Goal: Transaction & Acquisition: Book appointment/travel/reservation

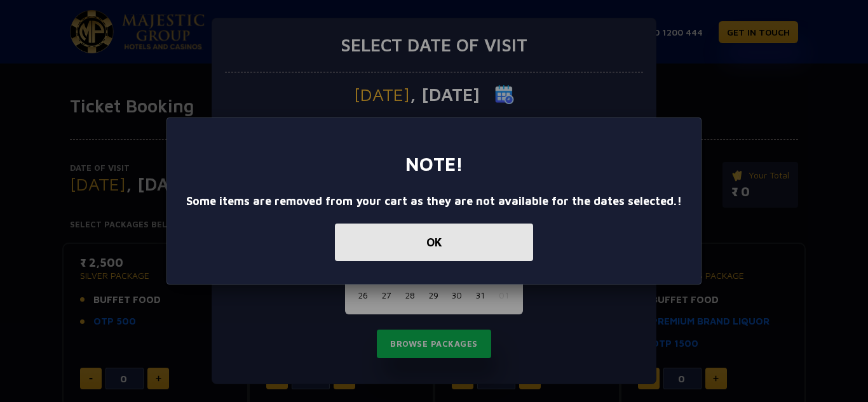
click at [446, 234] on button "OK" at bounding box center [434, 242] width 198 height 37
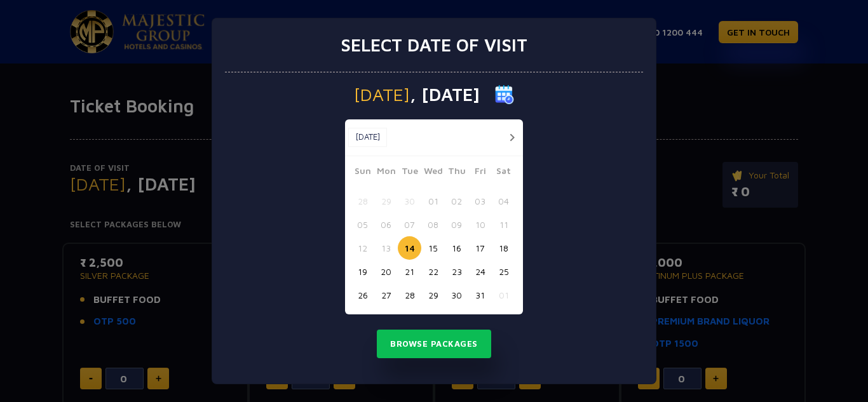
click at [430, 249] on button "15" at bounding box center [432, 247] width 23 height 23
click at [443, 337] on button "Browse Packages" at bounding box center [434, 344] width 114 height 29
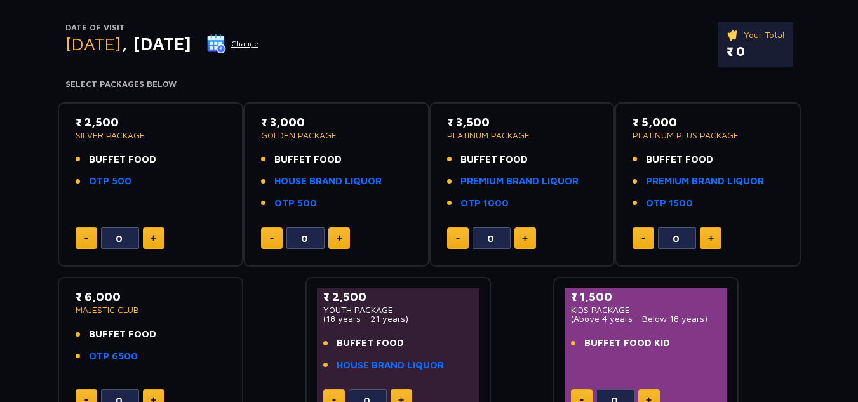
scroll to position [147, 0]
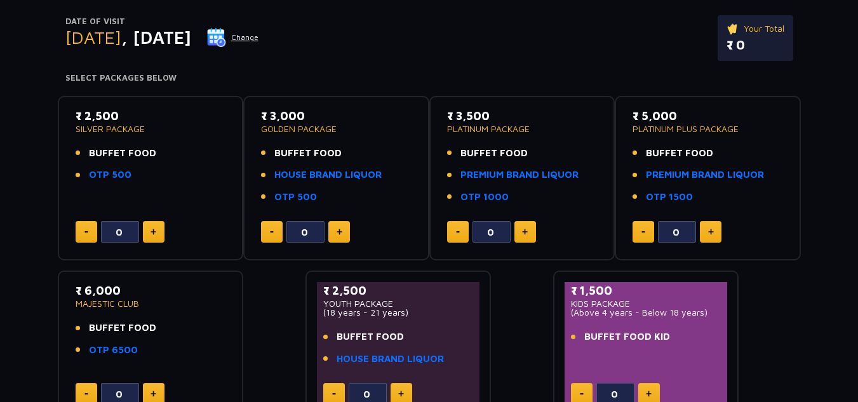
click at [526, 231] on img at bounding box center [525, 232] width 6 height 6
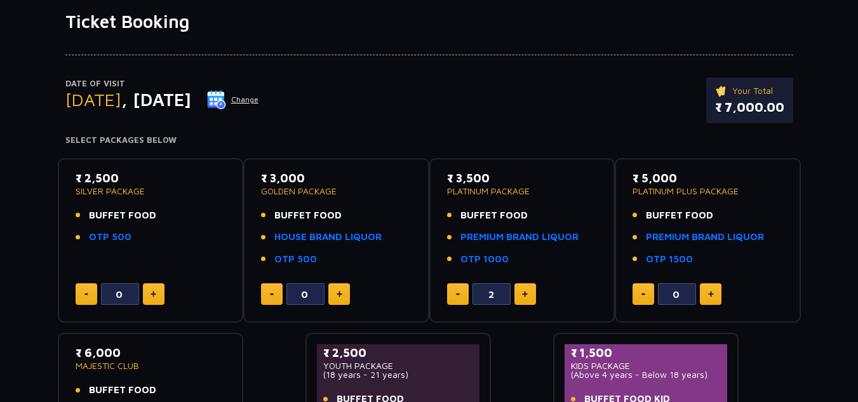
scroll to position [84, 0]
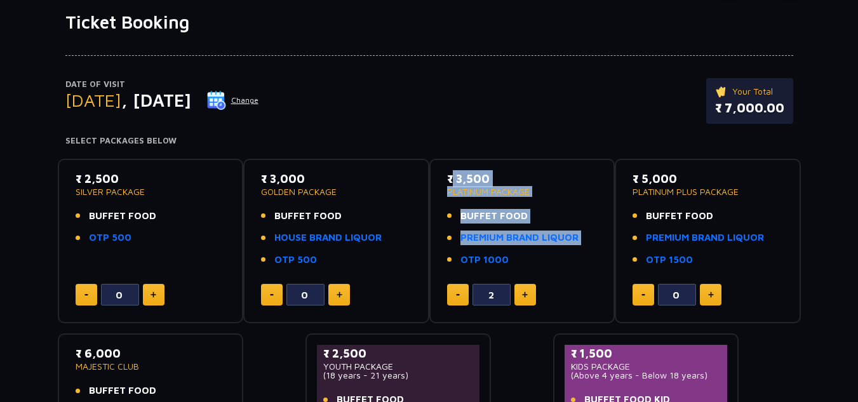
drag, startPoint x: 508, startPoint y: 258, endPoint x: 448, endPoint y: 177, distance: 100.4
click at [448, 177] on div "₹ 3,500 PLATINUM PACKAGE BUFFET FOOD PREMIUM BRAND LIQUOR OTP 1000" at bounding box center [522, 222] width 151 height 105
click at [448, 177] on p "₹ 3,500" at bounding box center [522, 178] width 151 height 17
drag, startPoint x: 448, startPoint y: 177, endPoint x: 507, endPoint y: 265, distance: 105.7
click at [507, 265] on div "₹ 3,500 PLATINUM PACKAGE BUFFET FOOD PREMIUM BRAND LIQUOR OTP 1000" at bounding box center [522, 222] width 151 height 105
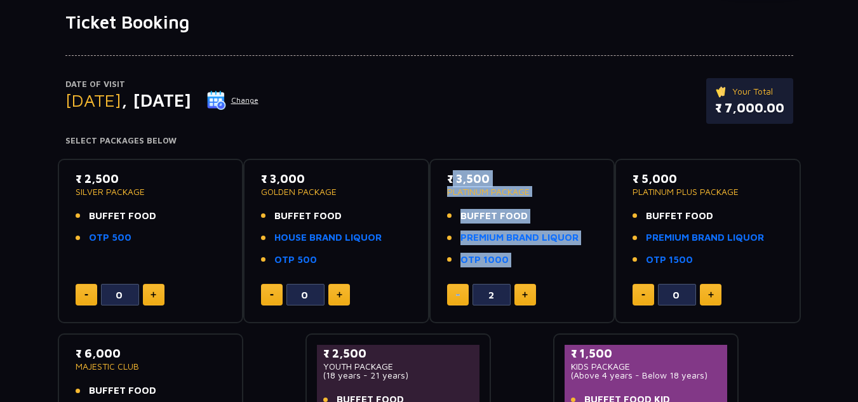
click at [547, 258] on li "OTP 1000" at bounding box center [522, 260] width 151 height 15
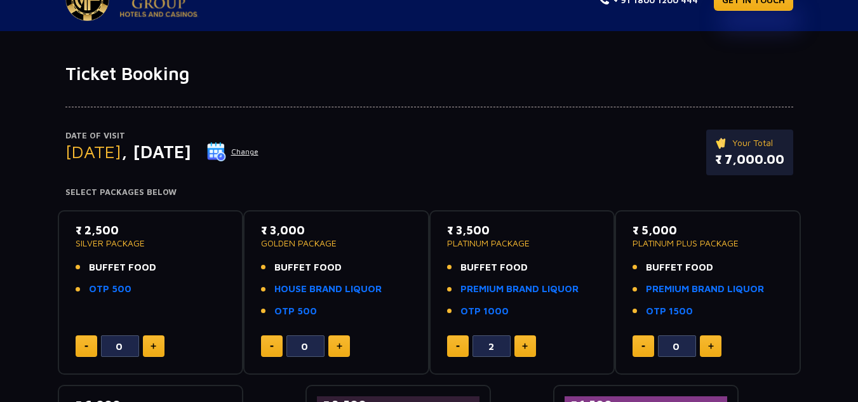
scroll to position [0, 0]
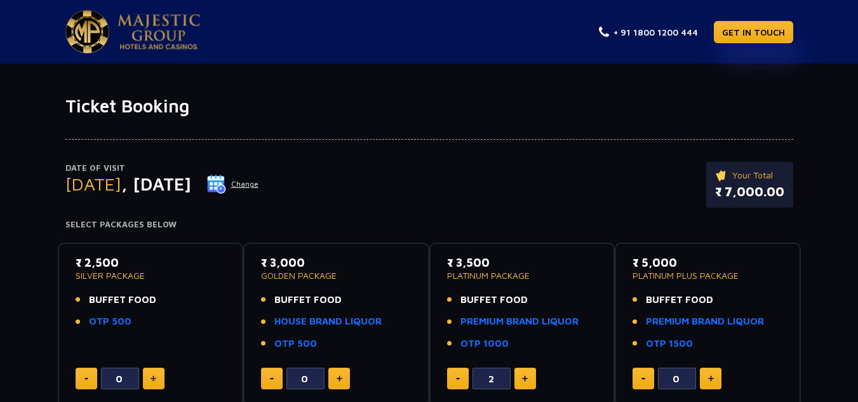
click at [509, 342] on li "OTP 1000" at bounding box center [522, 344] width 151 height 15
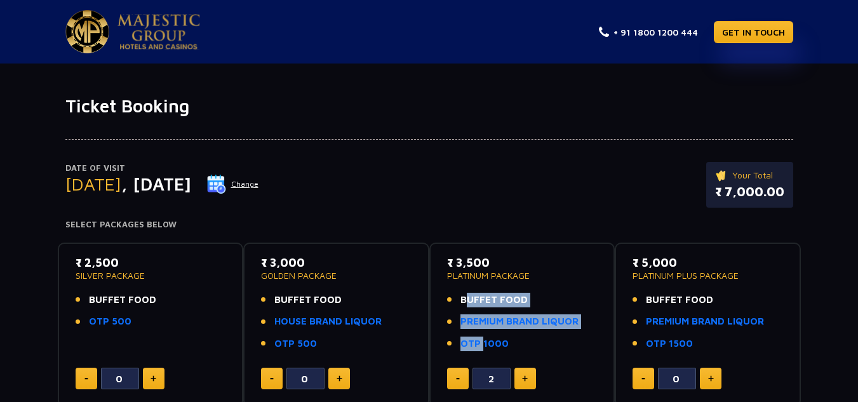
drag, startPoint x: 509, startPoint y: 342, endPoint x: 464, endPoint y: 299, distance: 62.0
click at [464, 299] on ul "BUFFET FOOD PREMIUM BRAND LIQUOR OTP 1000" at bounding box center [522, 322] width 151 height 58
click at [464, 299] on span "BUFFET FOOD" at bounding box center [493, 300] width 67 height 15
drag, startPoint x: 464, startPoint y: 299, endPoint x: 508, endPoint y: 338, distance: 58.5
click at [508, 338] on ul "BUFFET FOOD PREMIUM BRAND LIQUOR OTP 1000" at bounding box center [522, 322] width 151 height 58
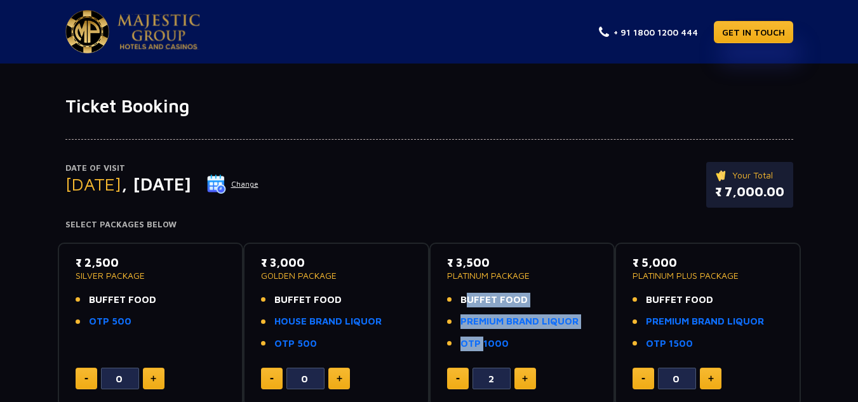
click at [508, 338] on li "OTP 1000" at bounding box center [522, 344] width 151 height 15
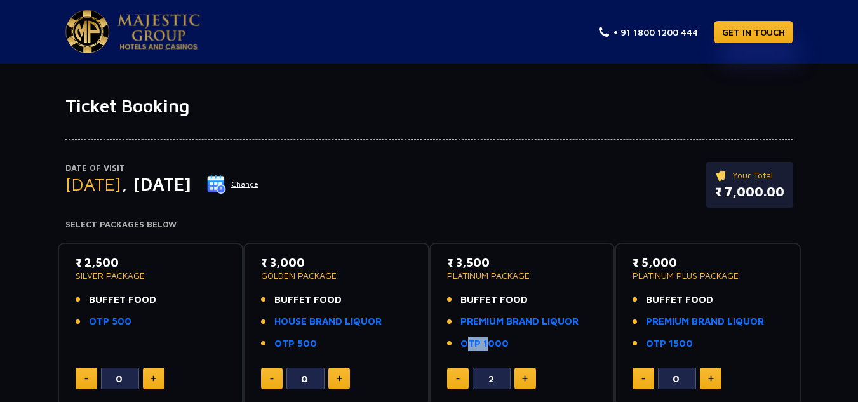
click at [508, 338] on li "OTP 1000" at bounding box center [522, 344] width 151 height 15
click at [509, 342] on li "OTP 1000" at bounding box center [522, 344] width 151 height 15
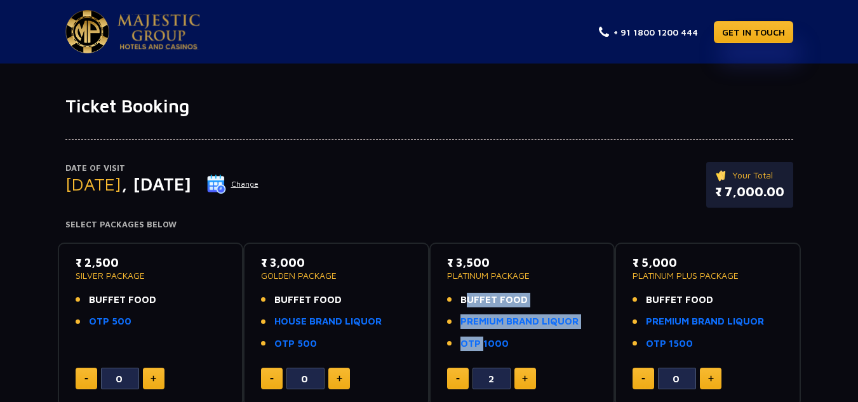
drag, startPoint x: 509, startPoint y: 342, endPoint x: 464, endPoint y: 296, distance: 64.2
click at [464, 296] on ul "BUFFET FOOD PREMIUM BRAND LIQUOR OTP 1000" at bounding box center [522, 322] width 151 height 58
click at [464, 296] on span "BUFFET FOOD" at bounding box center [493, 300] width 67 height 15
drag, startPoint x: 464, startPoint y: 296, endPoint x: 509, endPoint y: 340, distance: 62.9
click at [509, 340] on ul "BUFFET FOOD PREMIUM BRAND LIQUOR OTP 1000" at bounding box center [522, 322] width 151 height 58
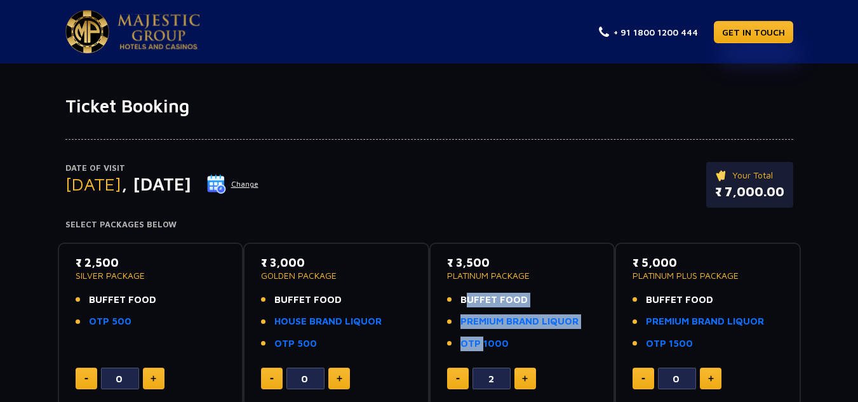
click at [509, 340] on li "OTP 1000" at bounding box center [522, 344] width 151 height 15
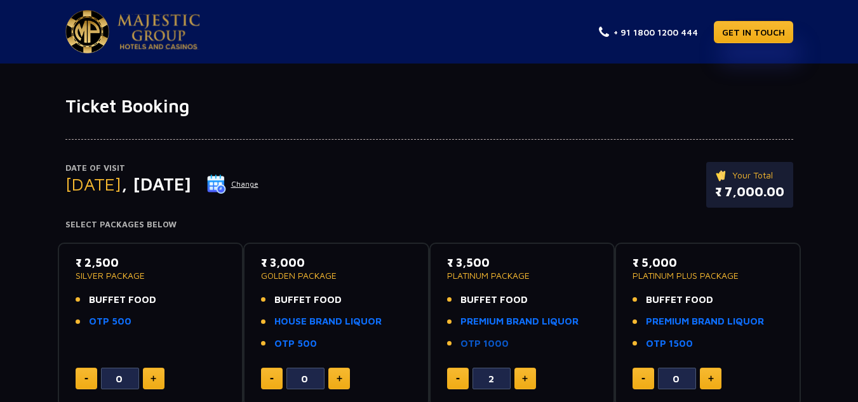
drag, startPoint x: 509, startPoint y: 340, endPoint x: 499, endPoint y: 340, distance: 9.5
click at [499, 340] on li "OTP 1000" at bounding box center [522, 344] width 151 height 15
click at [499, 340] on link "OTP 1000" at bounding box center [484, 344] width 48 height 15
click at [484, 337] on link "OTP 1000" at bounding box center [484, 344] width 48 height 15
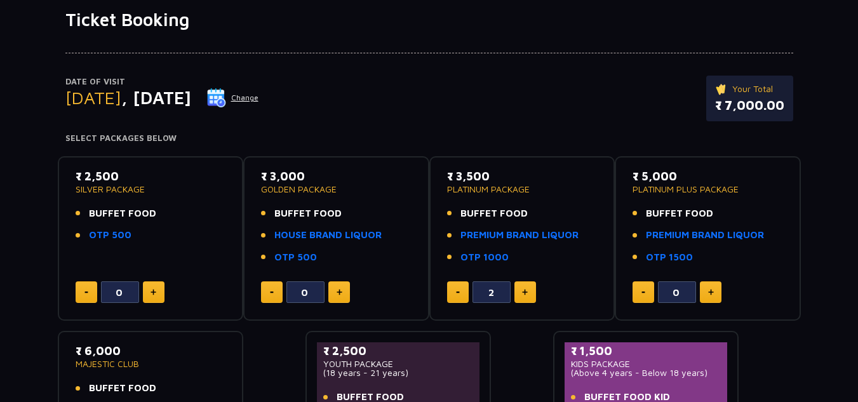
scroll to position [87, 0]
click at [522, 250] on li "OTP 1000" at bounding box center [522, 257] width 151 height 15
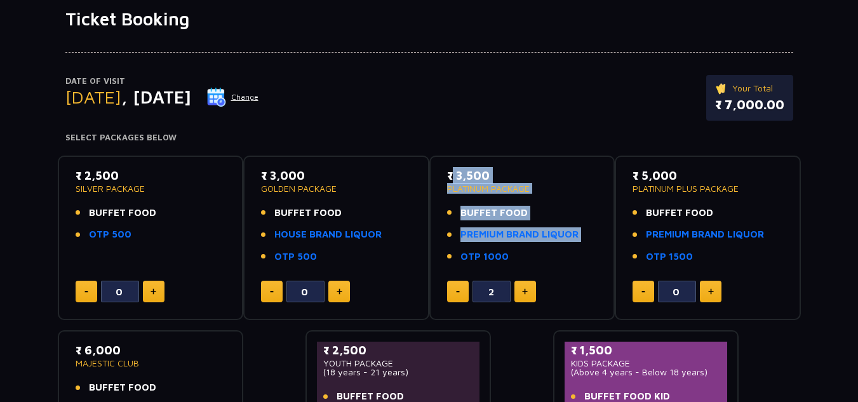
drag, startPoint x: 515, startPoint y: 252, endPoint x: 448, endPoint y: 175, distance: 102.6
click at [448, 175] on div "₹ 3,500 PLATINUM PACKAGE BUFFET FOOD PREMIUM BRAND LIQUOR OTP 1000" at bounding box center [522, 219] width 151 height 105
click at [448, 175] on p "₹ 3,500" at bounding box center [522, 175] width 151 height 17
drag, startPoint x: 448, startPoint y: 175, endPoint x: 508, endPoint y: 255, distance: 100.7
click at [508, 255] on div "₹ 3,500 PLATINUM PACKAGE BUFFET FOOD PREMIUM BRAND LIQUOR OTP 1000" at bounding box center [522, 219] width 151 height 105
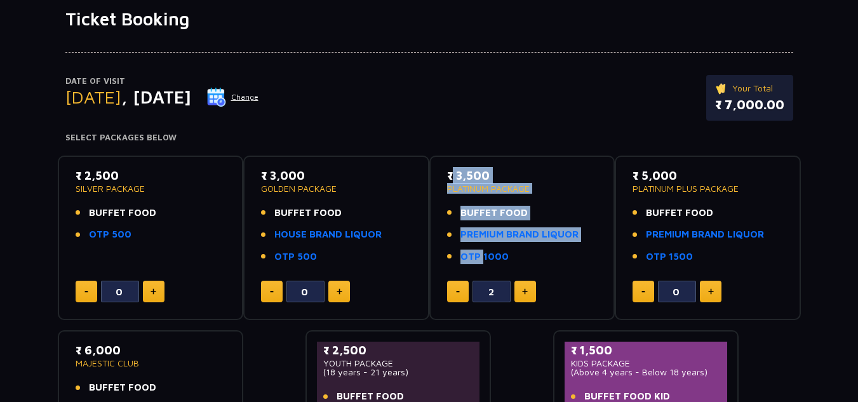
click at [517, 242] on ul "BUFFET FOOD PREMIUM BRAND LIQUOR OTP 1000" at bounding box center [522, 235] width 151 height 58
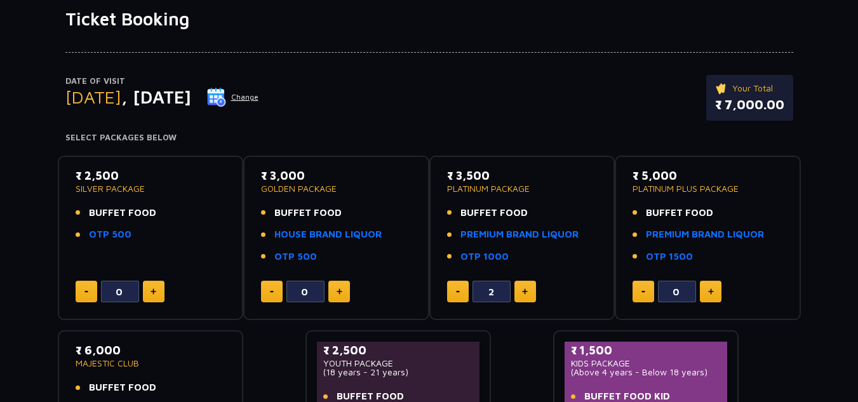
click at [511, 255] on li "OTP 1000" at bounding box center [522, 257] width 151 height 15
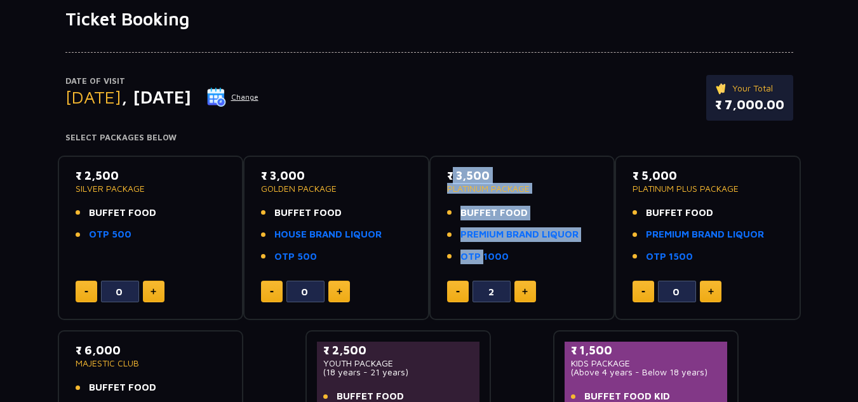
drag, startPoint x: 511, startPoint y: 255, endPoint x: 446, endPoint y: 176, distance: 102.5
click at [446, 176] on div "₹ 3,500 PLATINUM PACKAGE BUFFET FOOD PREMIUM BRAND LIQUOR OTP 1000 2" at bounding box center [522, 238] width 163 height 142
drag, startPoint x: 446, startPoint y: 176, endPoint x: 515, endPoint y: 255, distance: 104.9
click at [515, 255] on div "₹ 3,500 PLATINUM PACKAGE BUFFET FOOD PREMIUM BRAND LIQUOR OTP 1000 2" at bounding box center [522, 238] width 163 height 142
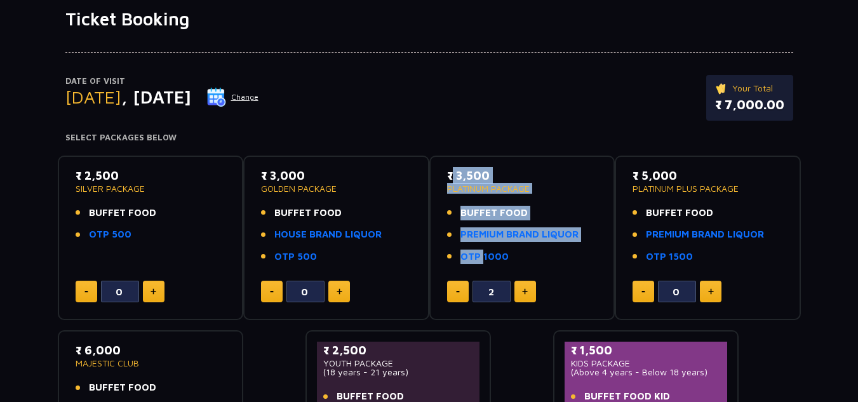
click at [515, 255] on li "OTP 1000" at bounding box center [522, 257] width 151 height 15
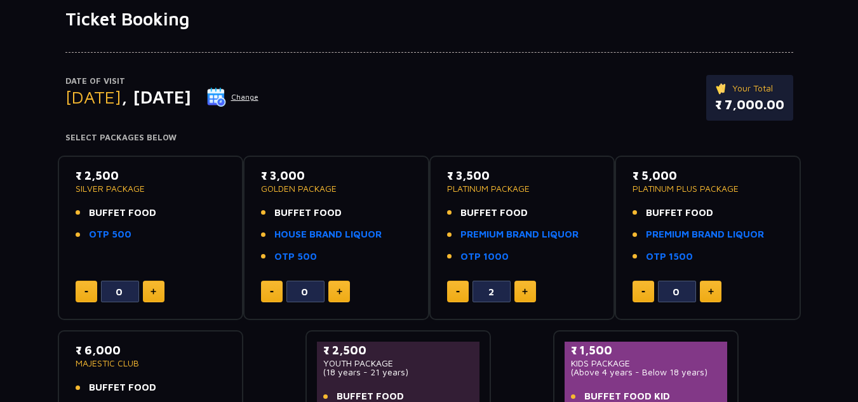
click at [507, 257] on li "OTP 1000" at bounding box center [522, 257] width 151 height 15
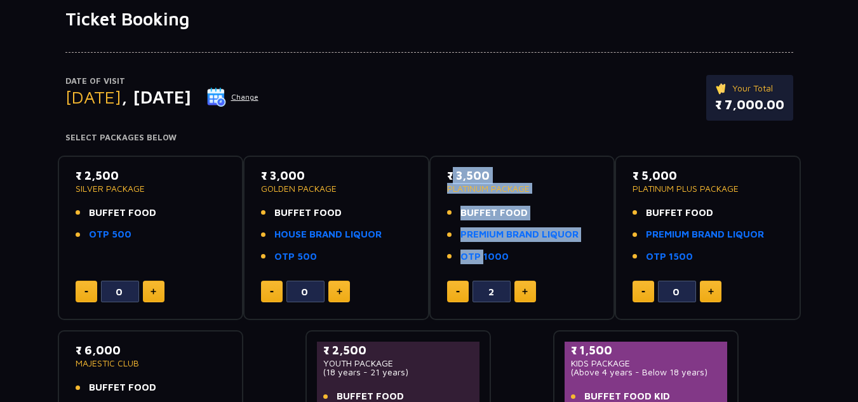
drag, startPoint x: 507, startPoint y: 257, endPoint x: 448, endPoint y: 175, distance: 101.0
click at [448, 175] on div "₹ 3,500 PLATINUM PACKAGE BUFFET FOOD PREMIUM BRAND LIQUOR OTP 1000" at bounding box center [522, 219] width 151 height 105
click at [448, 175] on p "₹ 3,500" at bounding box center [522, 175] width 151 height 17
drag, startPoint x: 448, startPoint y: 175, endPoint x: 516, endPoint y: 253, distance: 103.1
click at [516, 253] on div "₹ 3,500 PLATINUM PACKAGE BUFFET FOOD PREMIUM BRAND LIQUOR OTP 1000" at bounding box center [522, 219] width 151 height 105
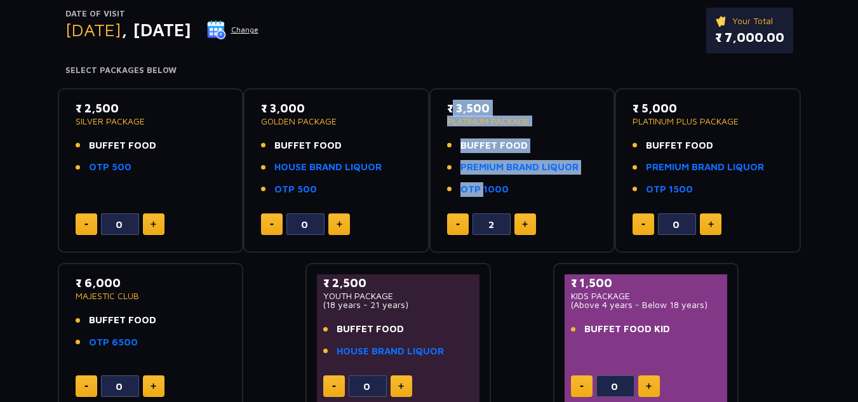
scroll to position [156, 0]
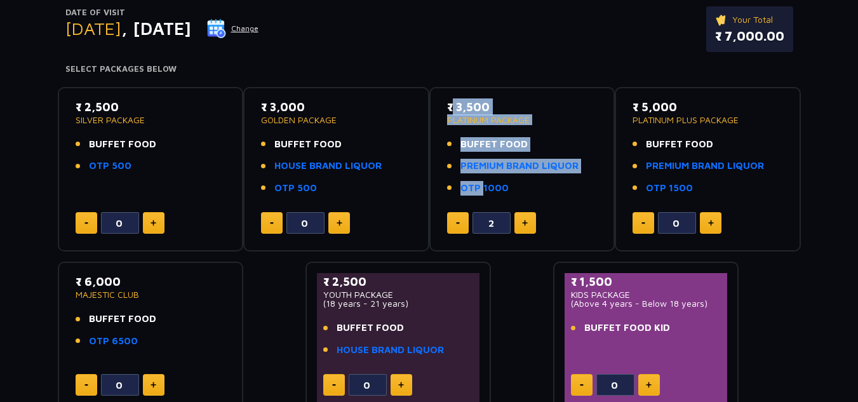
click at [545, 184] on li "OTP 1000" at bounding box center [522, 188] width 151 height 15
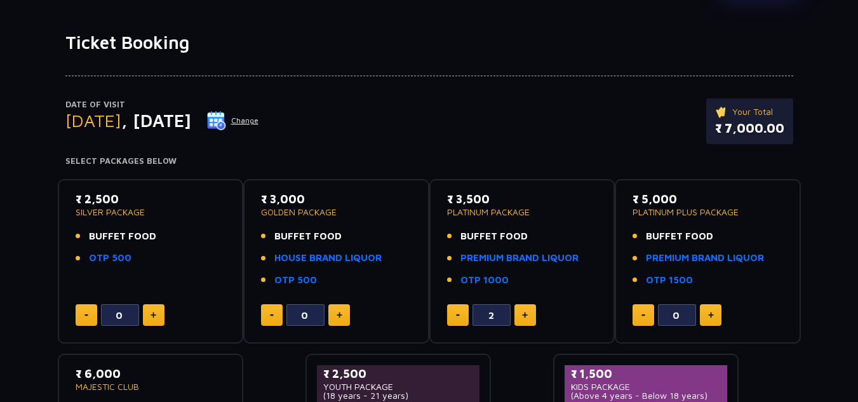
scroll to position [64, 0]
drag, startPoint x: 142, startPoint y: 160, endPoint x: 185, endPoint y: 162, distance: 43.2
click at [185, 162] on h4 "Select Packages Below" at bounding box center [429, 161] width 728 height 10
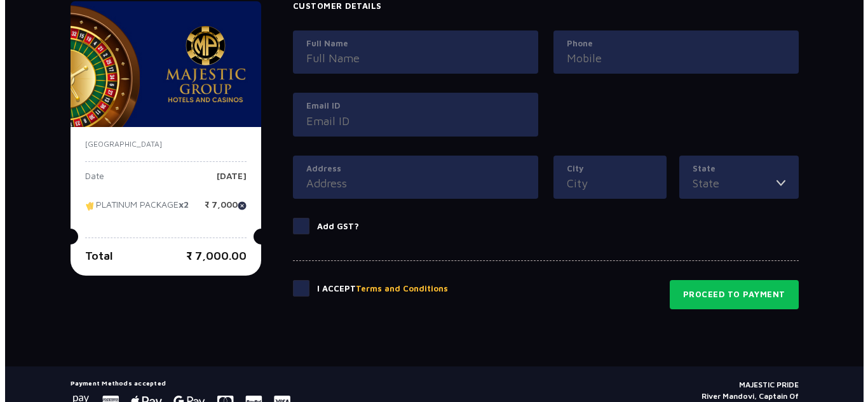
scroll to position [673, 0]
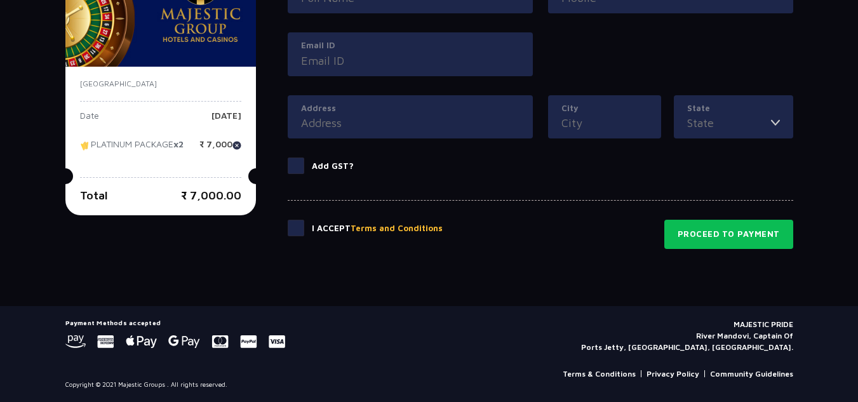
click at [380, 229] on button "Terms and Conditions" at bounding box center [397, 228] width 92 height 13
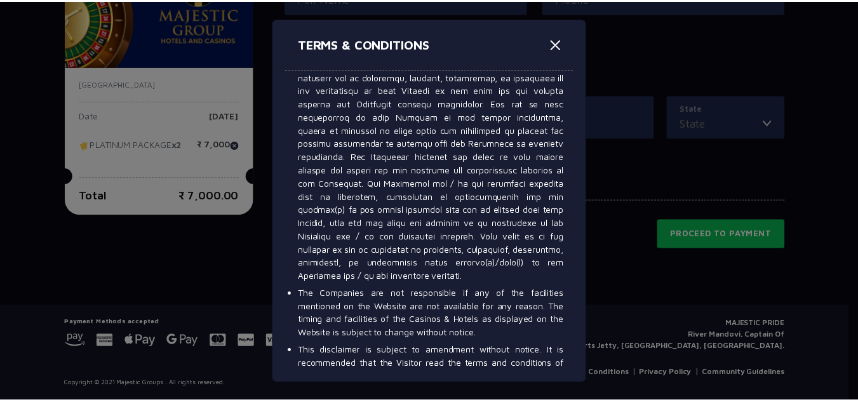
scroll to position [7928, 0]
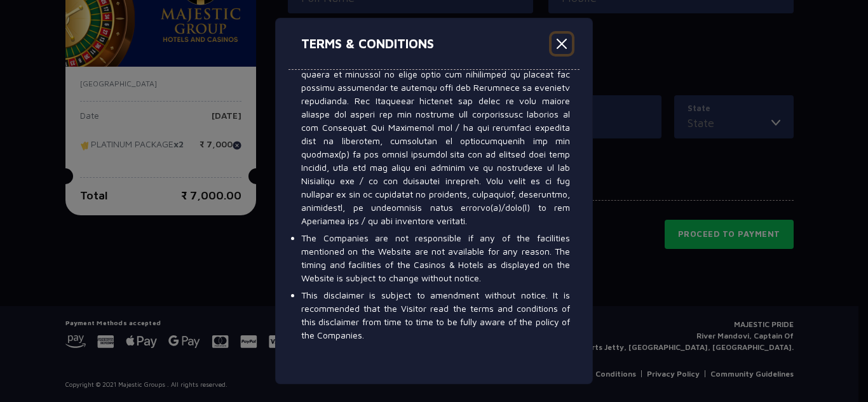
click at [563, 44] on button "Close" at bounding box center [561, 44] width 20 height 20
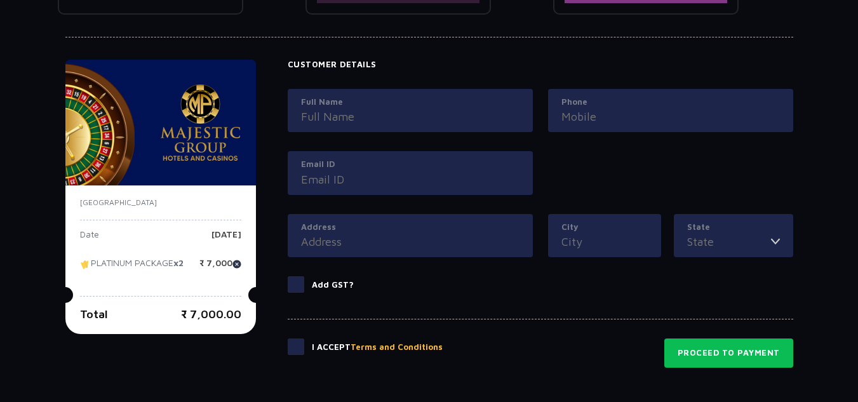
scroll to position [554, 0]
click at [701, 252] on div "State Andhra Pradesh Arunachal Pradesh Assam Bihar Chhattisgarh Goa Gujarat Har…" at bounding box center [733, 237] width 119 height 44
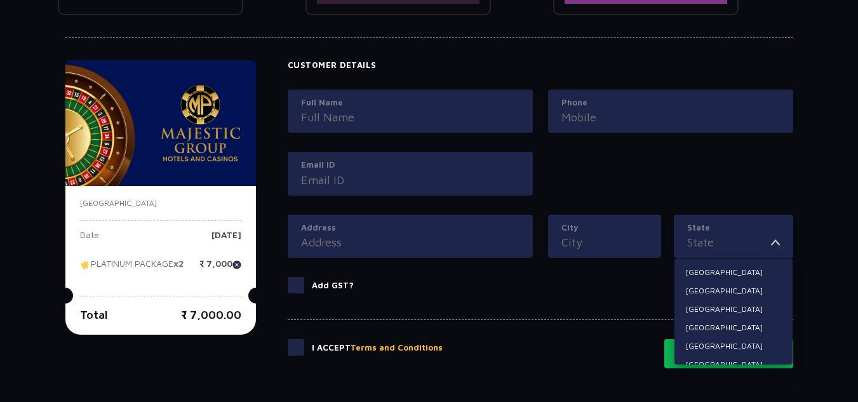
click at [734, 238] on input "State" at bounding box center [729, 242] width 84 height 17
click at [774, 246] on img at bounding box center [775, 242] width 9 height 17
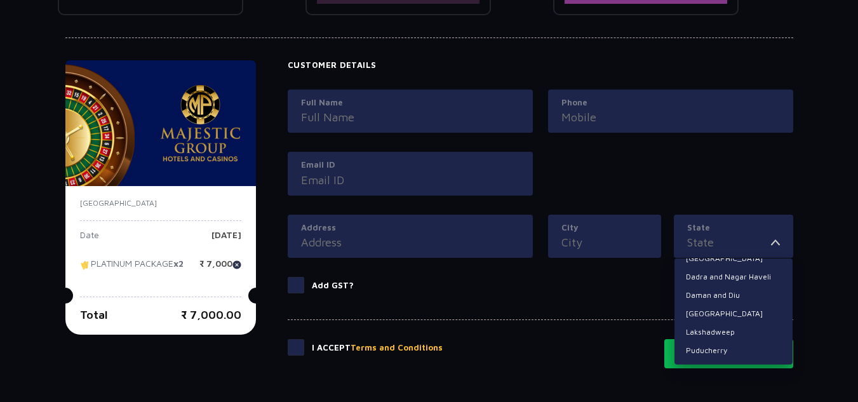
scroll to position [673, 0]
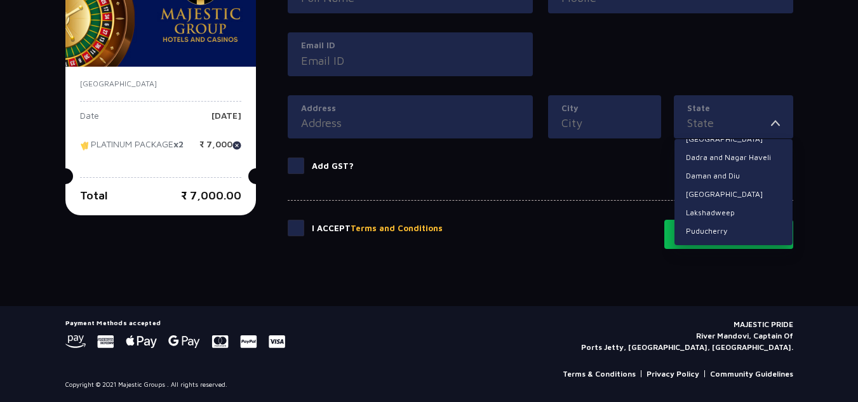
click at [634, 230] on div "I Accept Terms and Conditions Proceed to Payment" at bounding box center [541, 224] width 506 height 49
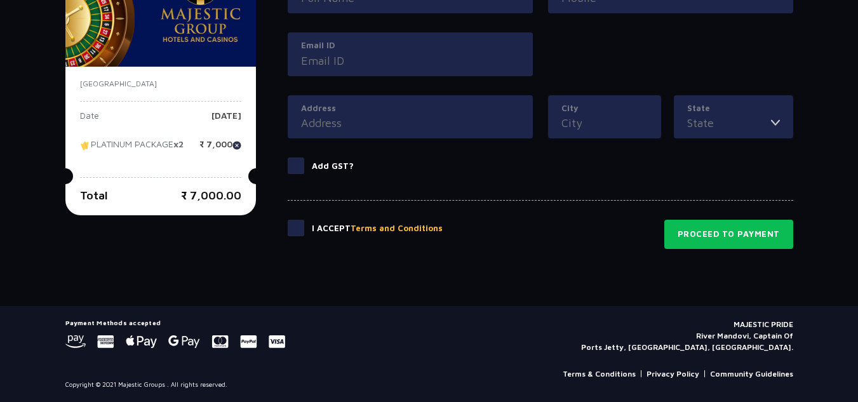
click at [600, 123] on input "City" at bounding box center [604, 122] width 86 height 17
click at [572, 212] on div "I Accept Terms and Conditions Proceed to Payment" at bounding box center [541, 224] width 506 height 49
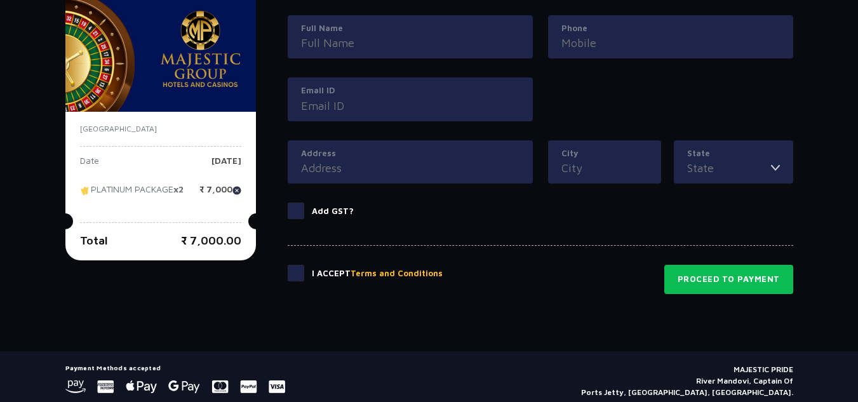
scroll to position [626, 0]
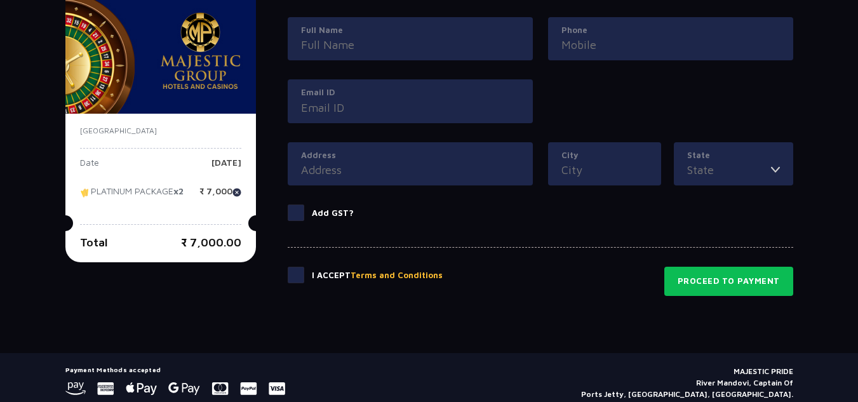
click at [236, 194] on img at bounding box center [236, 192] width 9 height 9
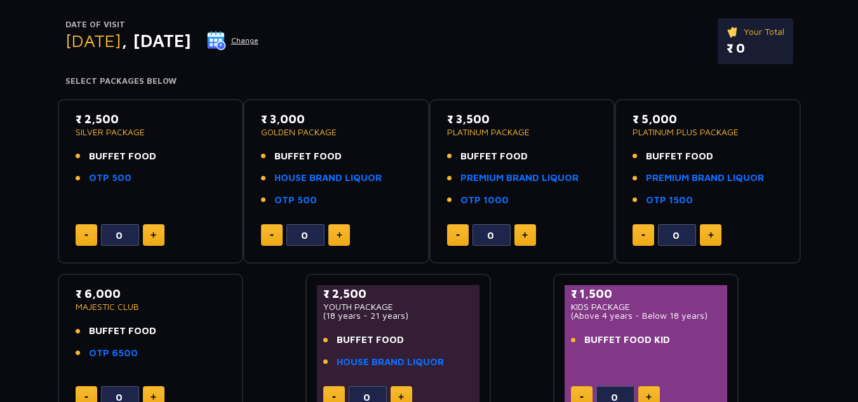
scroll to position [133, 0]
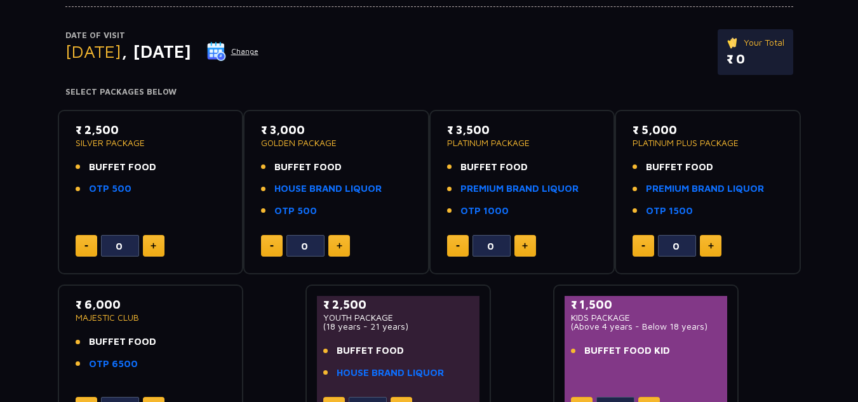
click at [446, 133] on div "₹ 3,500 PLATINUM PACKAGE BUFFET FOOD PREMIUM BRAND LIQUOR OTP 1000 0" at bounding box center [522, 192] width 163 height 142
drag, startPoint x: 446, startPoint y: 133, endPoint x: 527, endPoint y: 149, distance: 82.2
click at [527, 149] on div "₹ 3,500 PLATINUM PACKAGE BUFFET FOOD PREMIUM BRAND LIQUOR OTP 1000 0" at bounding box center [522, 192] width 163 height 142
click at [412, 257] on div "₹ 3,000 GOLDEN PACKAGE BUFFET FOOD HOUSE BRAND LIQUOR OTP 500 0" at bounding box center [336, 192] width 163 height 142
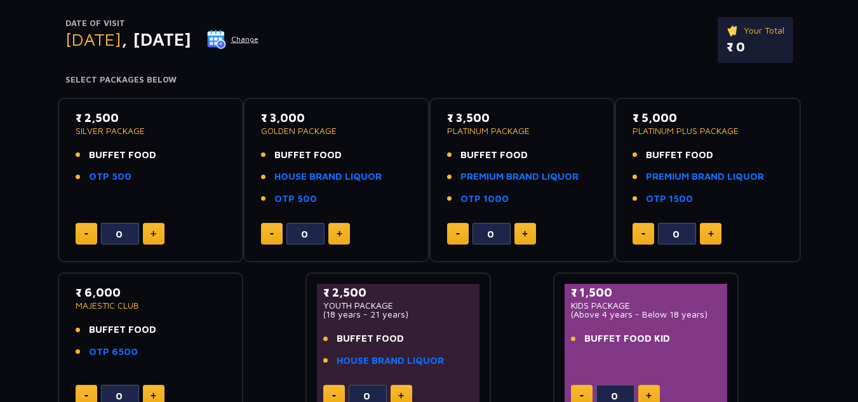
scroll to position [144, 0]
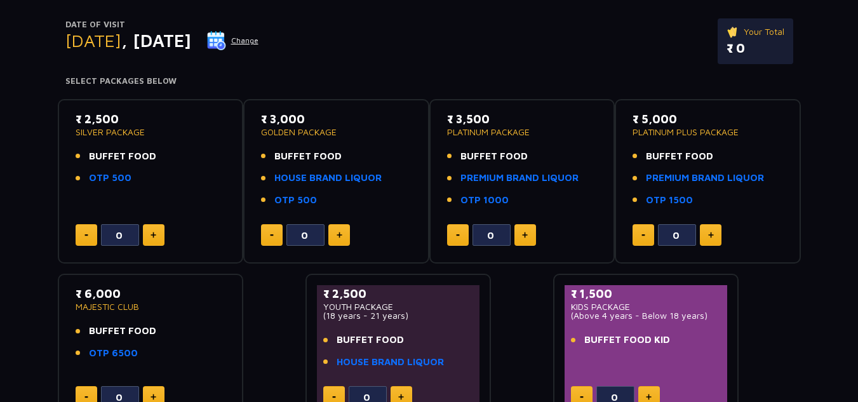
click at [523, 233] on img at bounding box center [525, 235] width 6 height 6
type input "2"
click at [448, 122] on p "₹ 3,500" at bounding box center [522, 119] width 151 height 17
drag, startPoint x: 448, startPoint y: 122, endPoint x: 527, endPoint y: 135, distance: 79.8
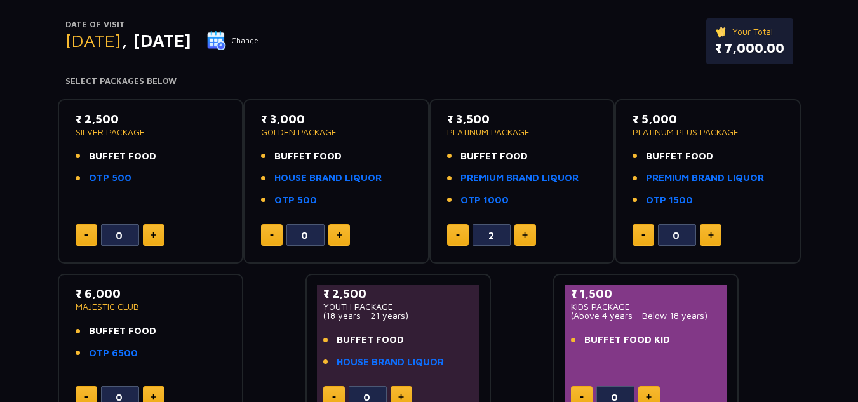
click at [527, 135] on div "₹ 3,500 PLATINUM PACKAGE" at bounding box center [522, 124] width 151 height 26
click at [527, 135] on p "PLATINUM PACKAGE" at bounding box center [522, 132] width 151 height 9
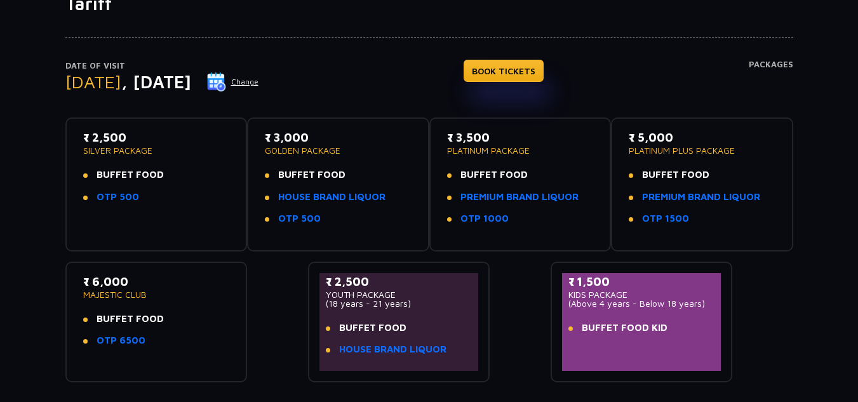
scroll to position [104, 0]
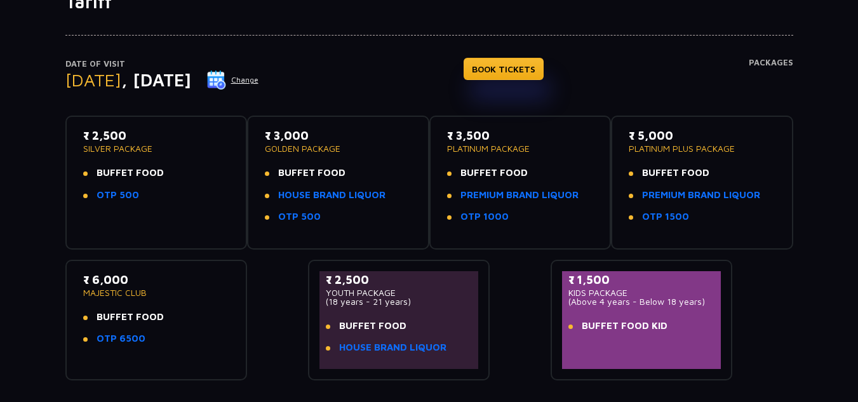
click at [535, 162] on div "₹ 3,500 PLATINUM PACKAGE BUFFET FOOD PREMIUM BRAND LIQUOR OTP 1000" at bounding box center [520, 179] width 147 height 105
click at [544, 66] on link "BOOK TICKETS" at bounding box center [504, 69] width 80 height 22
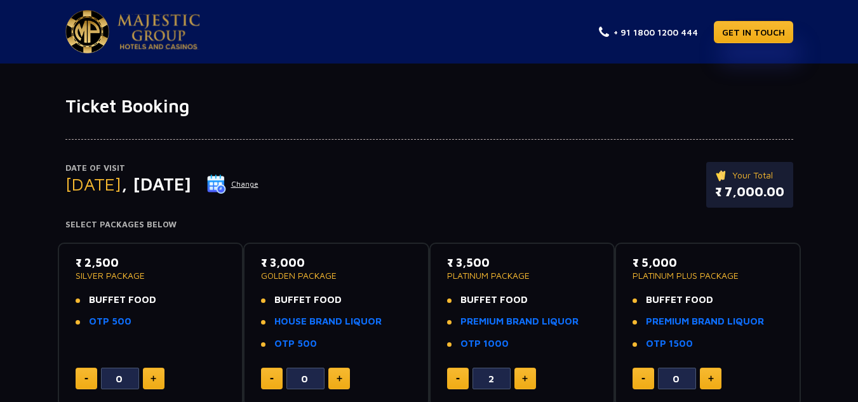
click at [226, 176] on img at bounding box center [216, 184] width 19 height 19
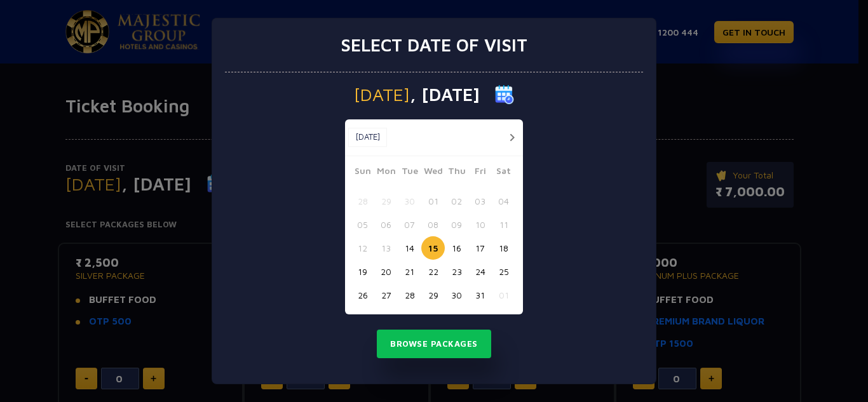
click at [431, 250] on button "15" at bounding box center [432, 247] width 23 height 23
click at [432, 246] on button "15" at bounding box center [432, 247] width 23 height 23
click at [448, 347] on button "Browse Packages" at bounding box center [434, 344] width 114 height 29
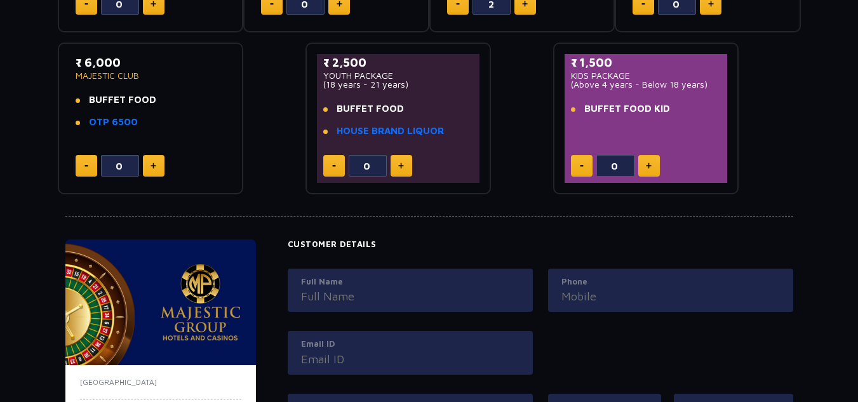
scroll to position [346, 0]
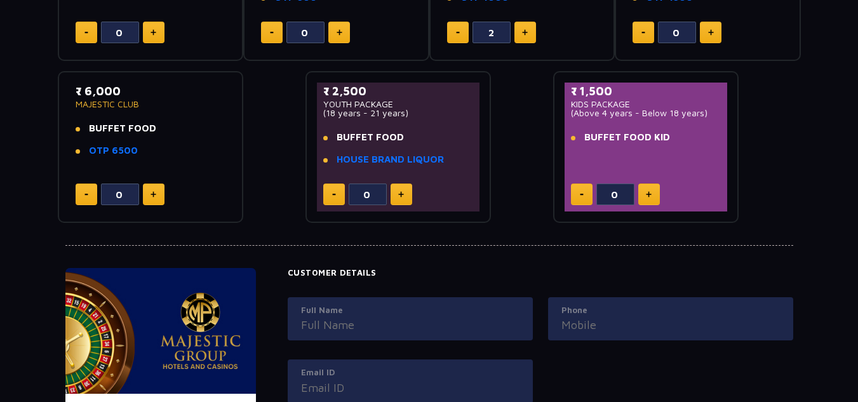
click at [361, 323] on input "Full Name" at bounding box center [410, 324] width 218 height 17
type input "M"
type input "Mr. Pradeep Tripathi"
click at [614, 335] on div "Phone" at bounding box center [670, 319] width 245 height 44
click at [594, 326] on input "Phone" at bounding box center [670, 324] width 218 height 17
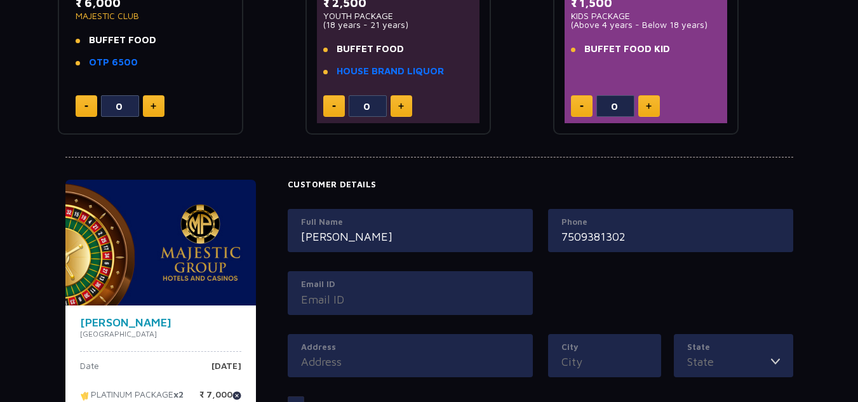
scroll to position [435, 0]
type input "7509381302"
click at [481, 297] on input "Email ID" at bounding box center [410, 298] width 218 height 17
type input "saleshead@gyanrachanatours.com"
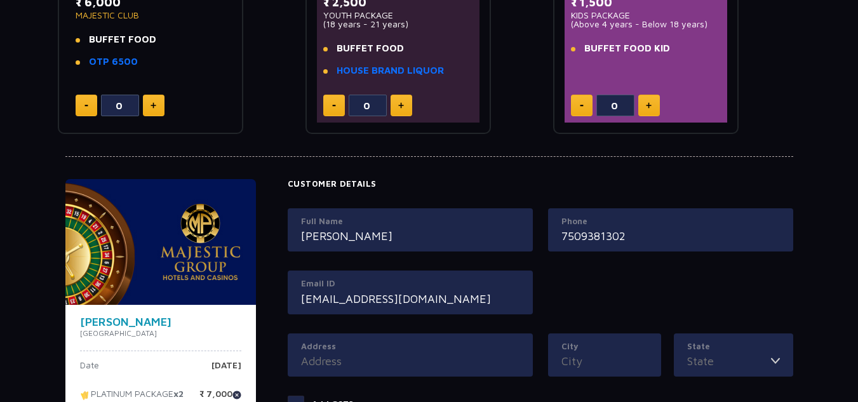
type input "FF-03/32/33, Reliable City Center Mall,"
type input "Ghaziabad"
type input "Uttar Pradesh"
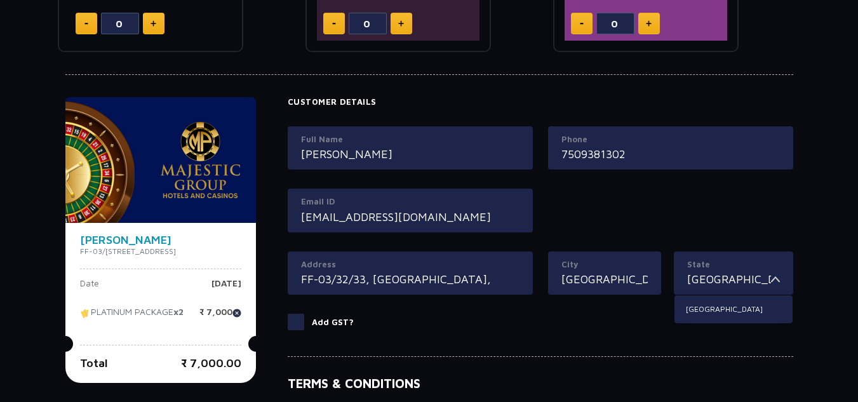
scroll to position [518, 0]
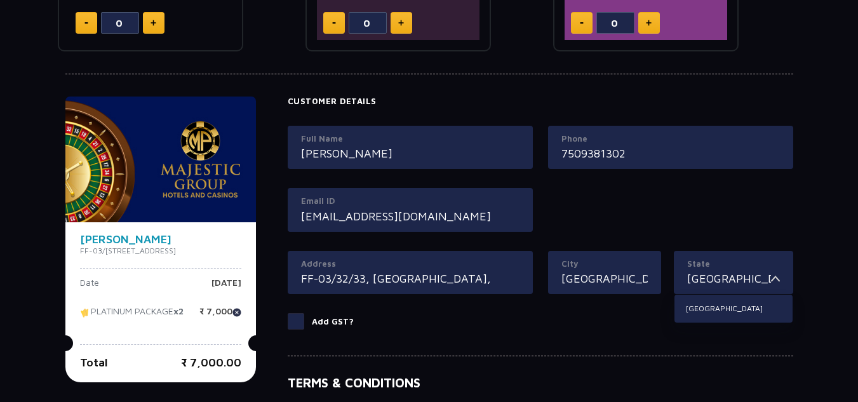
click at [652, 319] on label "Add GST?" at bounding box center [541, 321] width 506 height 17
click at [0, 0] on input "Add GST?" at bounding box center [0, 0] width 0 height 0
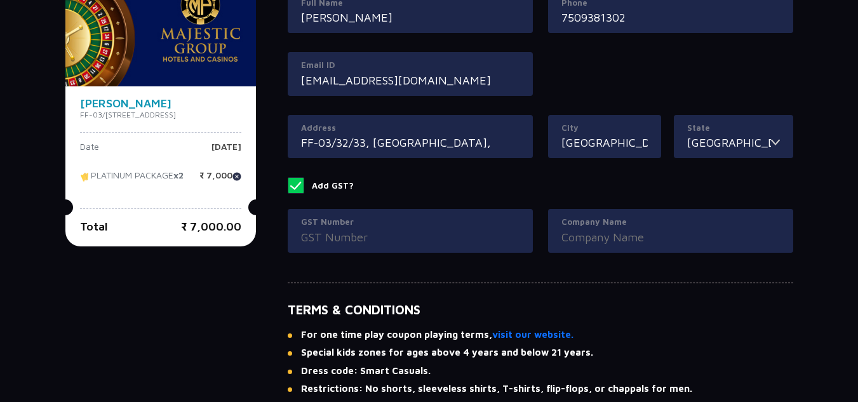
scroll to position [654, 0]
click at [304, 189] on span at bounding box center [296, 185] width 17 height 17
click at [0, 0] on input "Add GST?" at bounding box center [0, 0] width 0 height 0
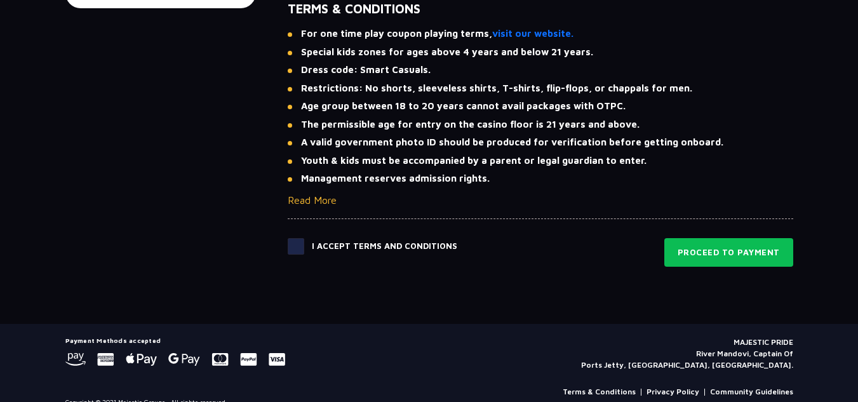
scroll to position [892, 0]
click at [304, 249] on span at bounding box center [296, 246] width 17 height 17
click at [0, 0] on input "checkbox" at bounding box center [0, 0] width 0 height 0
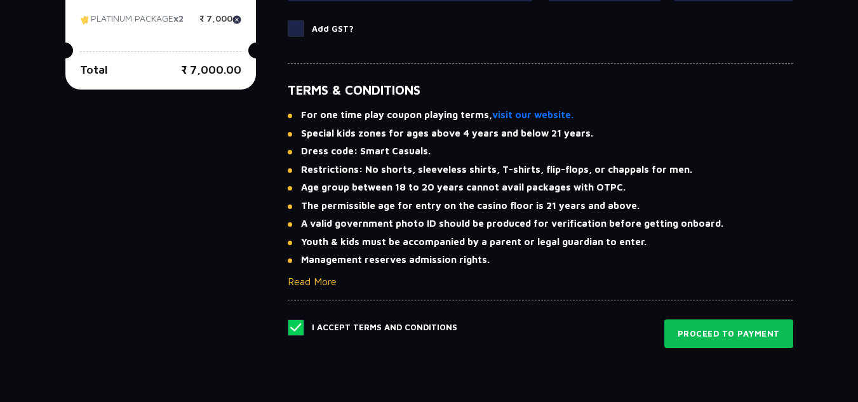
scroll to position [813, 0]
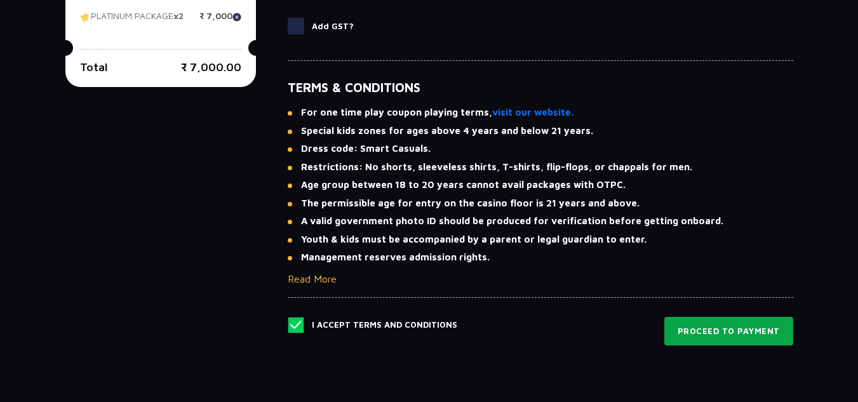
click at [708, 328] on button "Proceed to Payment" at bounding box center [728, 331] width 129 height 29
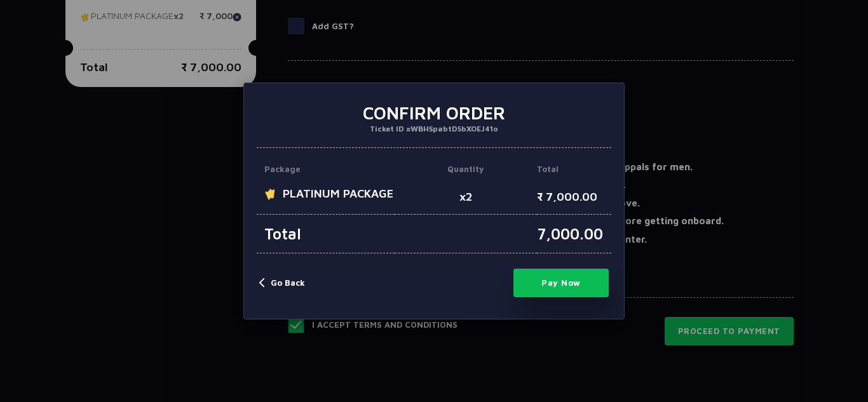
click at [290, 290] on button "Go Back" at bounding box center [282, 283] width 46 height 13
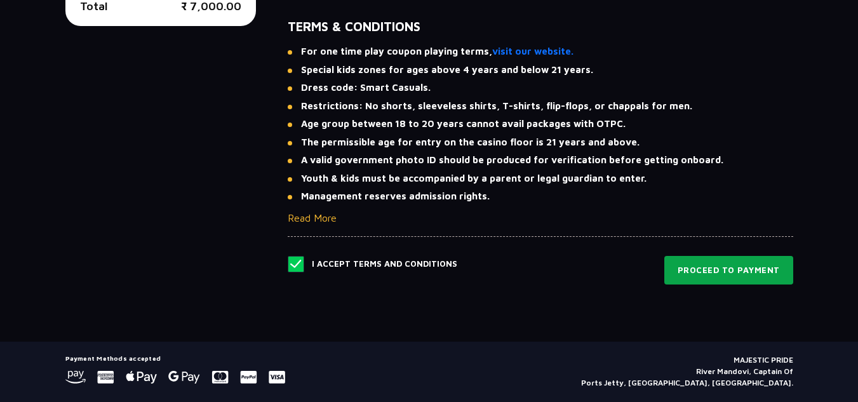
scroll to position [875, 0]
click at [725, 262] on button "Proceed to Payment" at bounding box center [728, 269] width 129 height 29
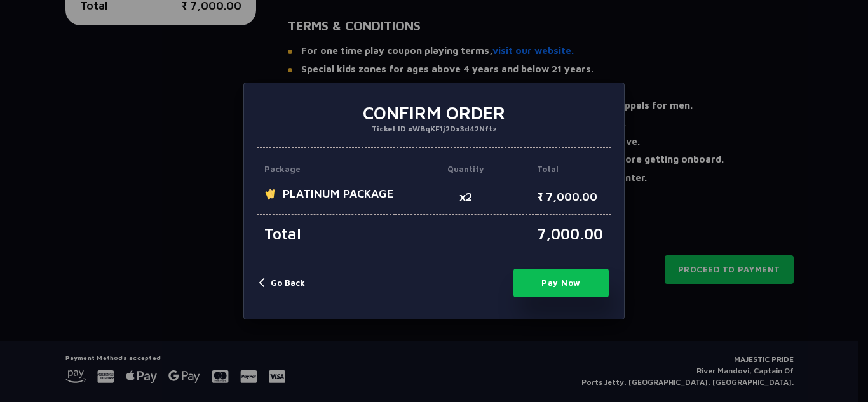
click at [543, 297] on button "Pay Now" at bounding box center [560, 283] width 95 height 29
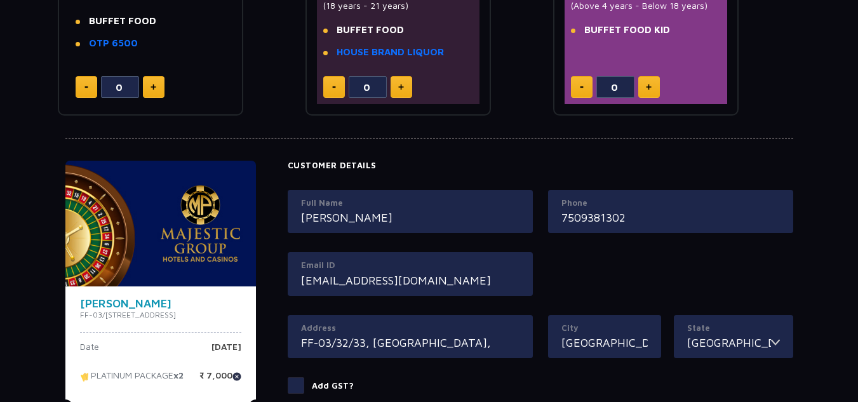
scroll to position [415, 0]
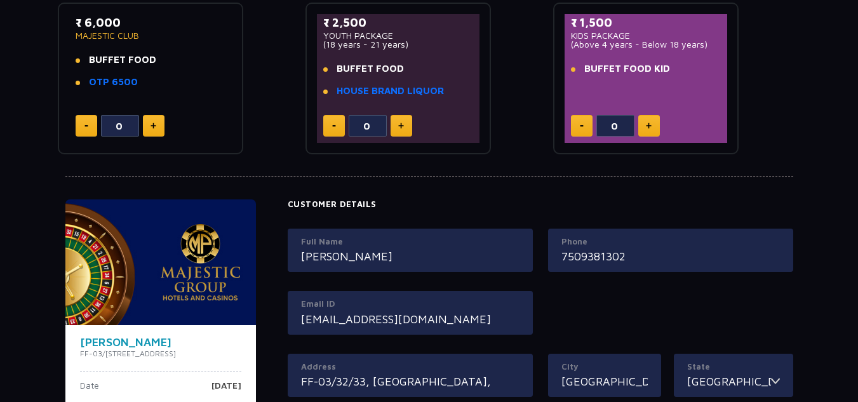
type input "0"
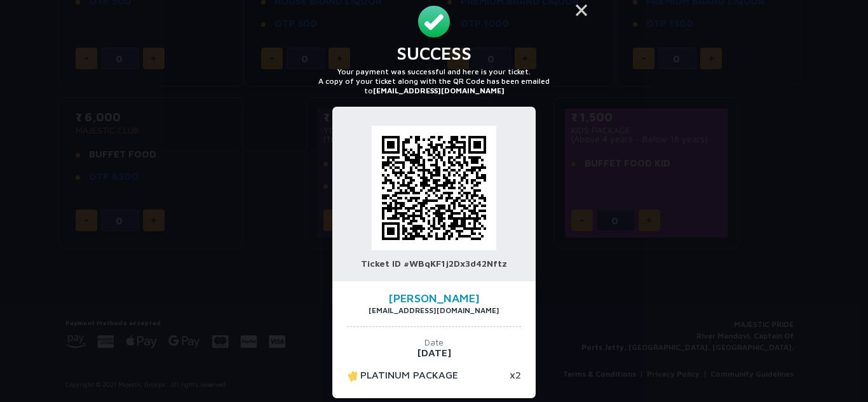
scroll to position [0, 0]
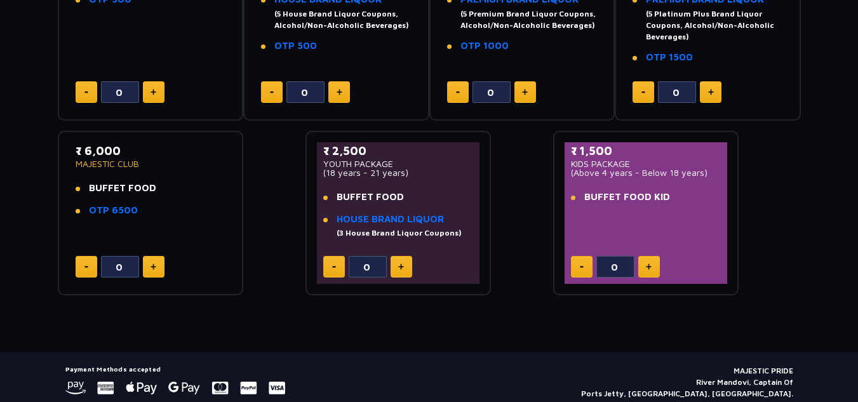
scroll to position [368, 0]
